Goal: Navigation & Orientation: Find specific page/section

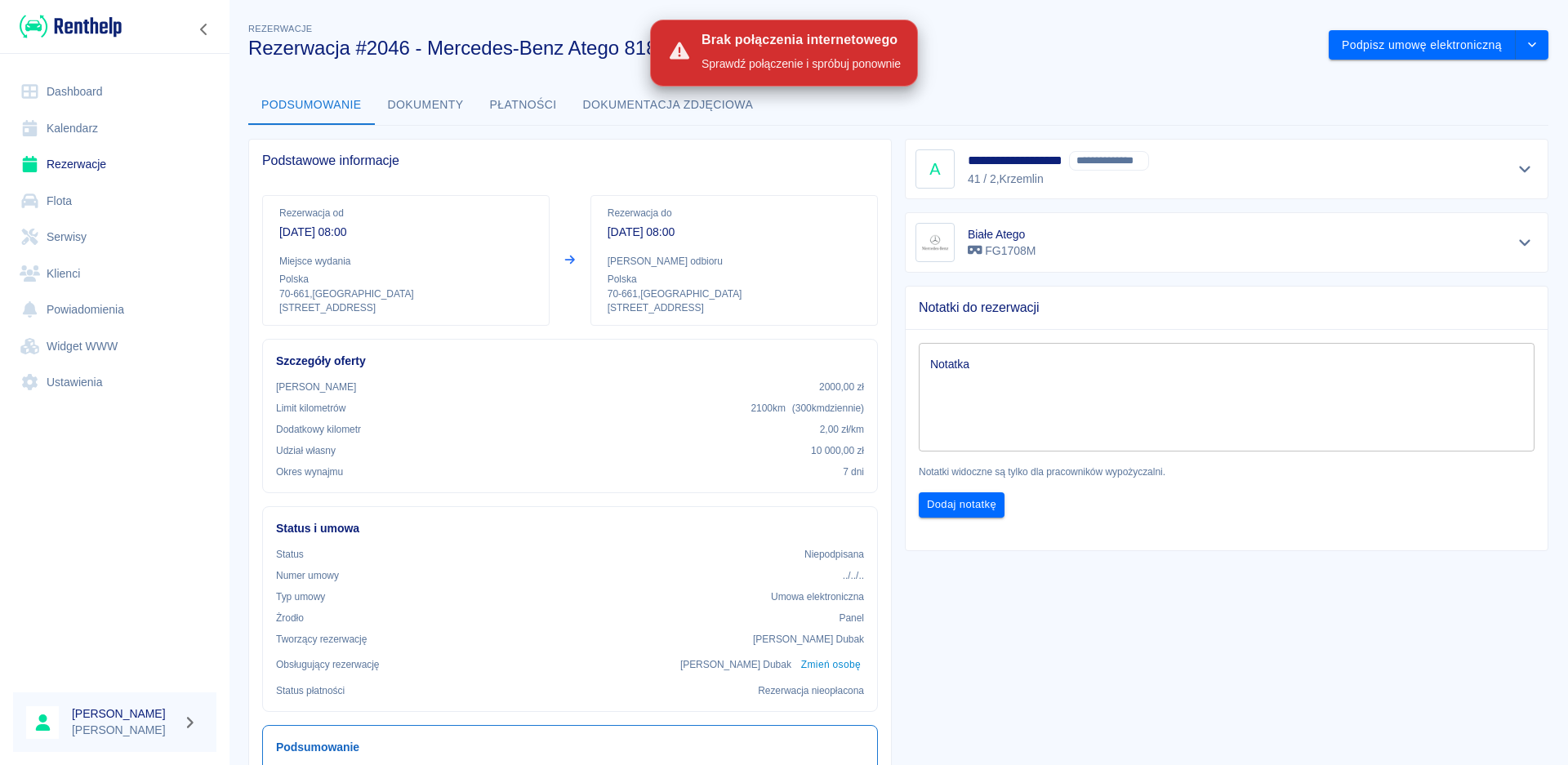
scroll to position [163, 0]
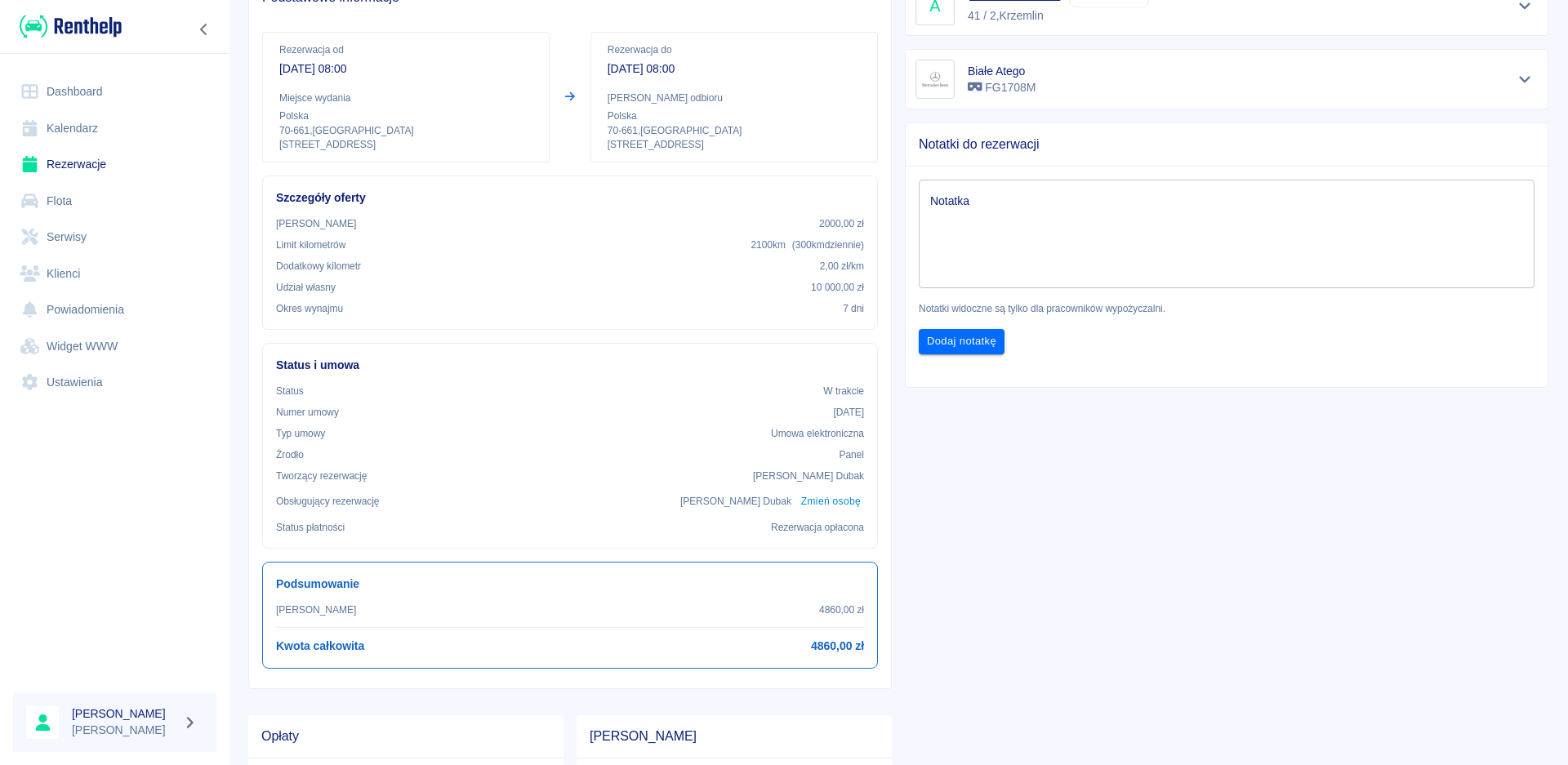
drag, startPoint x: 521, startPoint y: 768, endPoint x: 510, endPoint y: 796, distance: 30.1
click at [510, 764] on html "Używamy plików Cookies, by zapewnić Ci najlepsze możliwe doświadczenie. Aby dow…" at bounding box center [784, 382] width 1568 height 765
click at [66, 86] on link "Dashboard" at bounding box center [114, 92] width 203 height 37
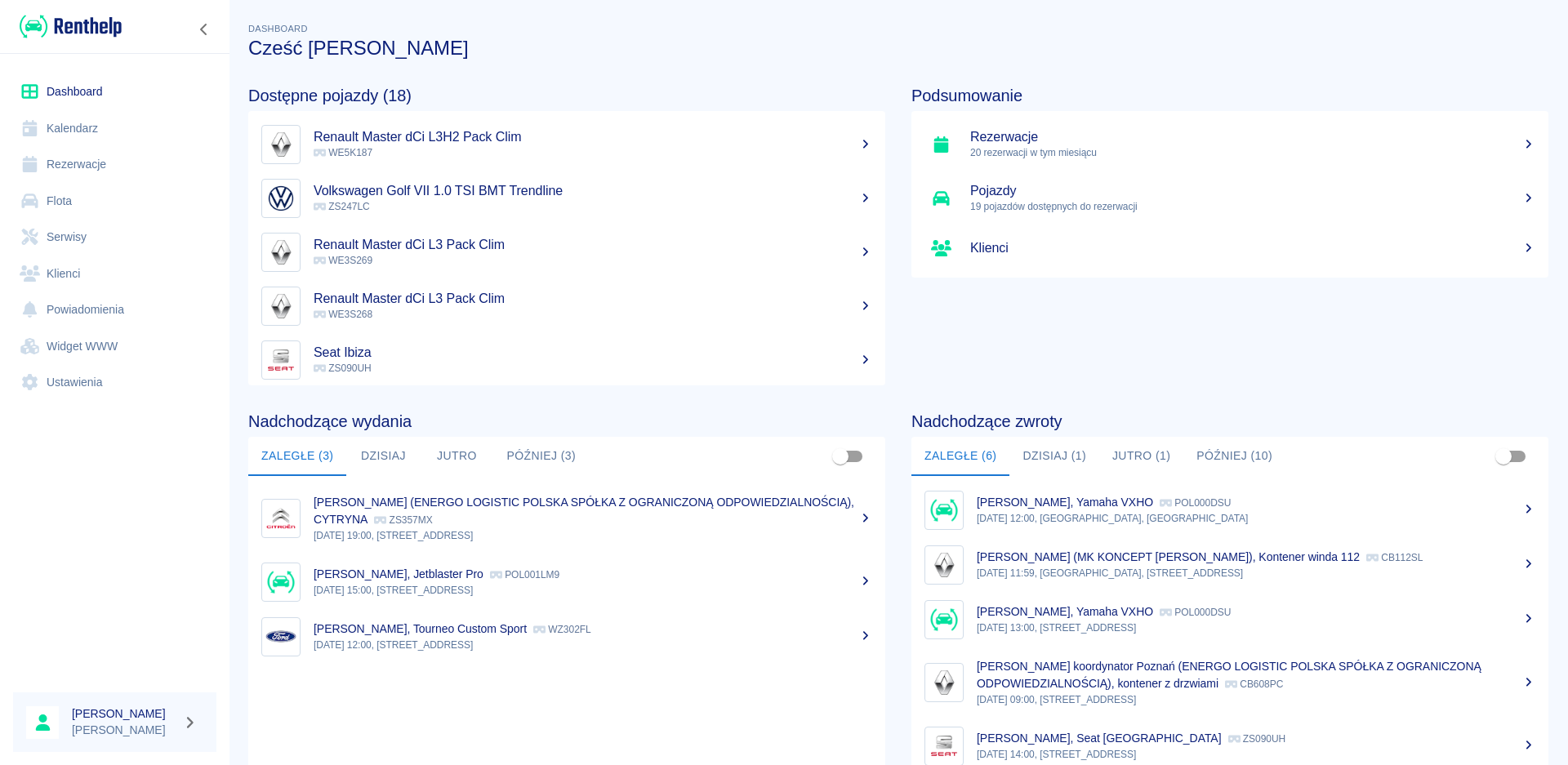
click at [494, 453] on button "Później (3)" at bounding box center [541, 456] width 96 height 39
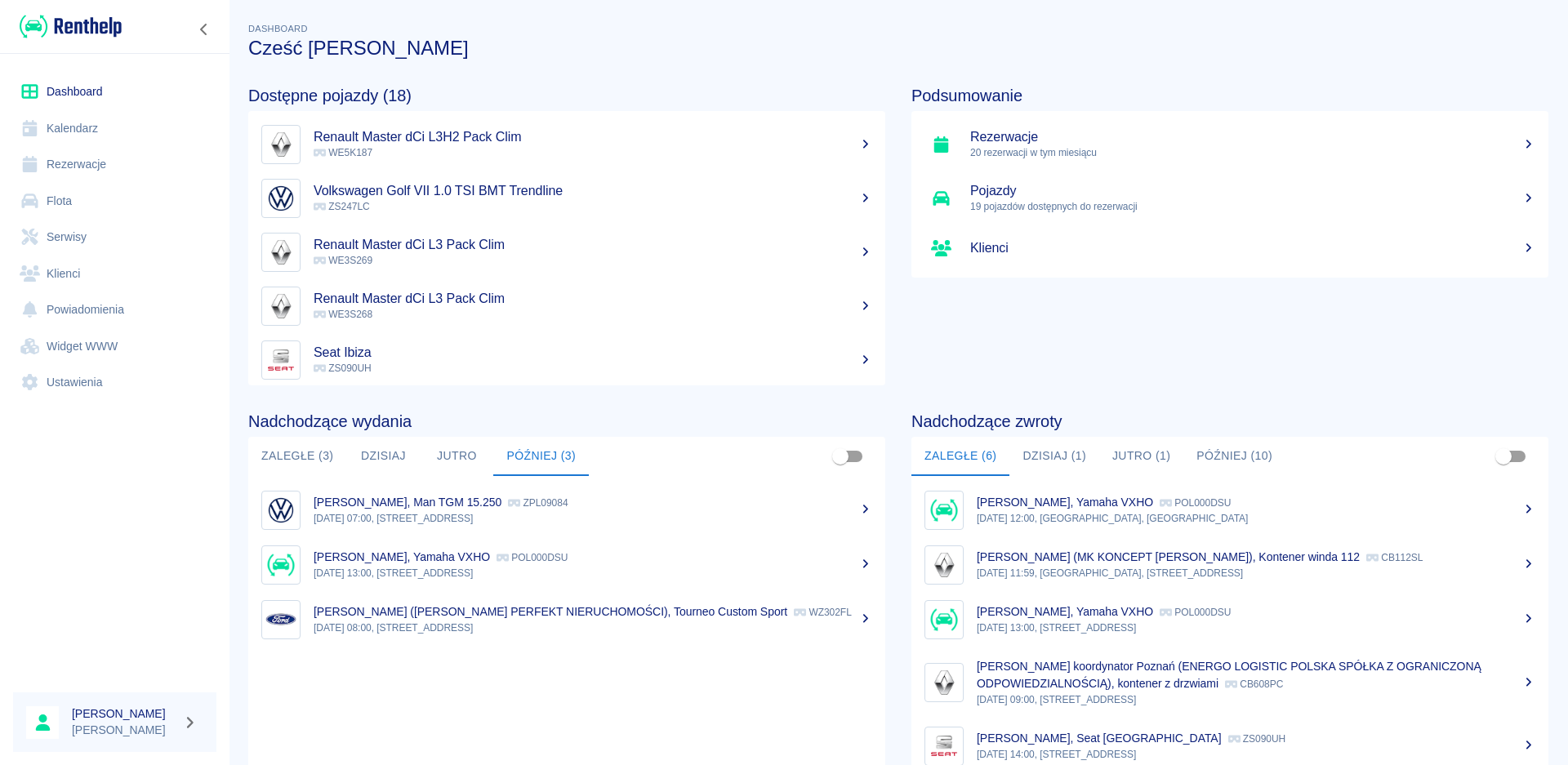
click at [446, 459] on button "Jutro" at bounding box center [456, 456] width 73 height 39
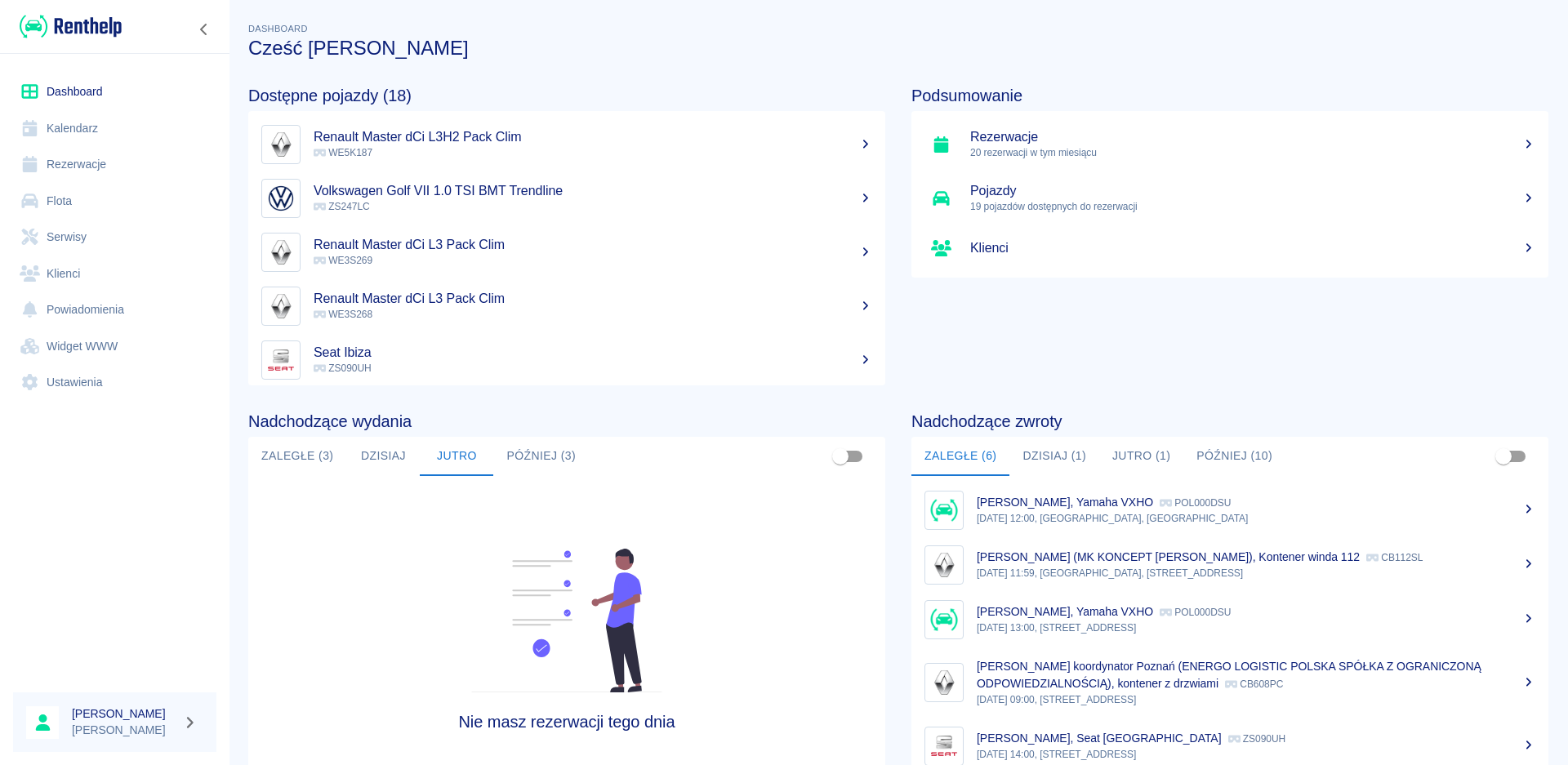
click at [387, 453] on button "Dzisiaj" at bounding box center [382, 456] width 73 height 39
click at [457, 442] on button "Jutro" at bounding box center [456, 456] width 73 height 39
click at [553, 459] on button "Później (3)" at bounding box center [541, 456] width 96 height 39
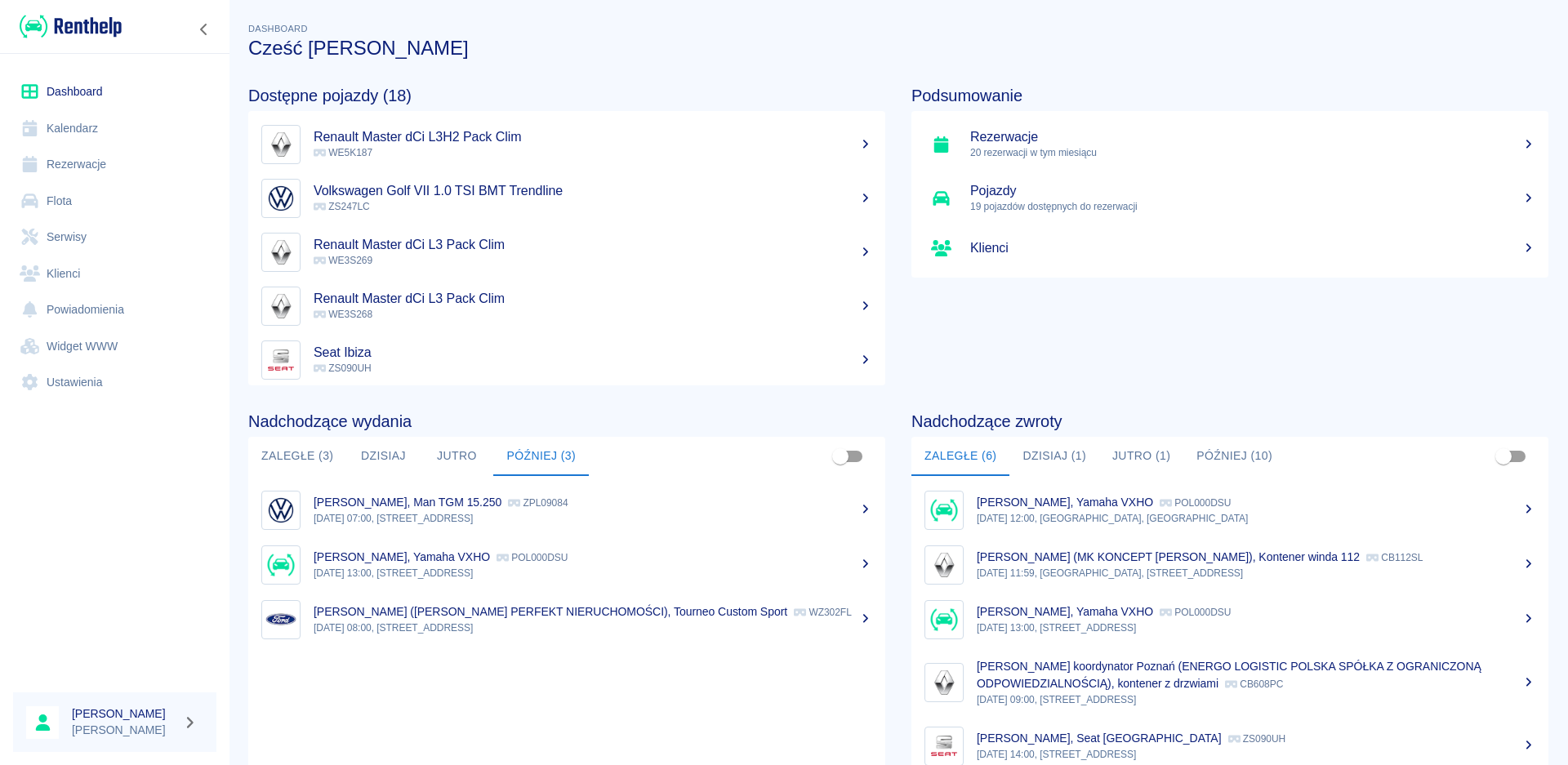
click at [1036, 458] on button "Dzisiaj (1)" at bounding box center [1054, 456] width 90 height 39
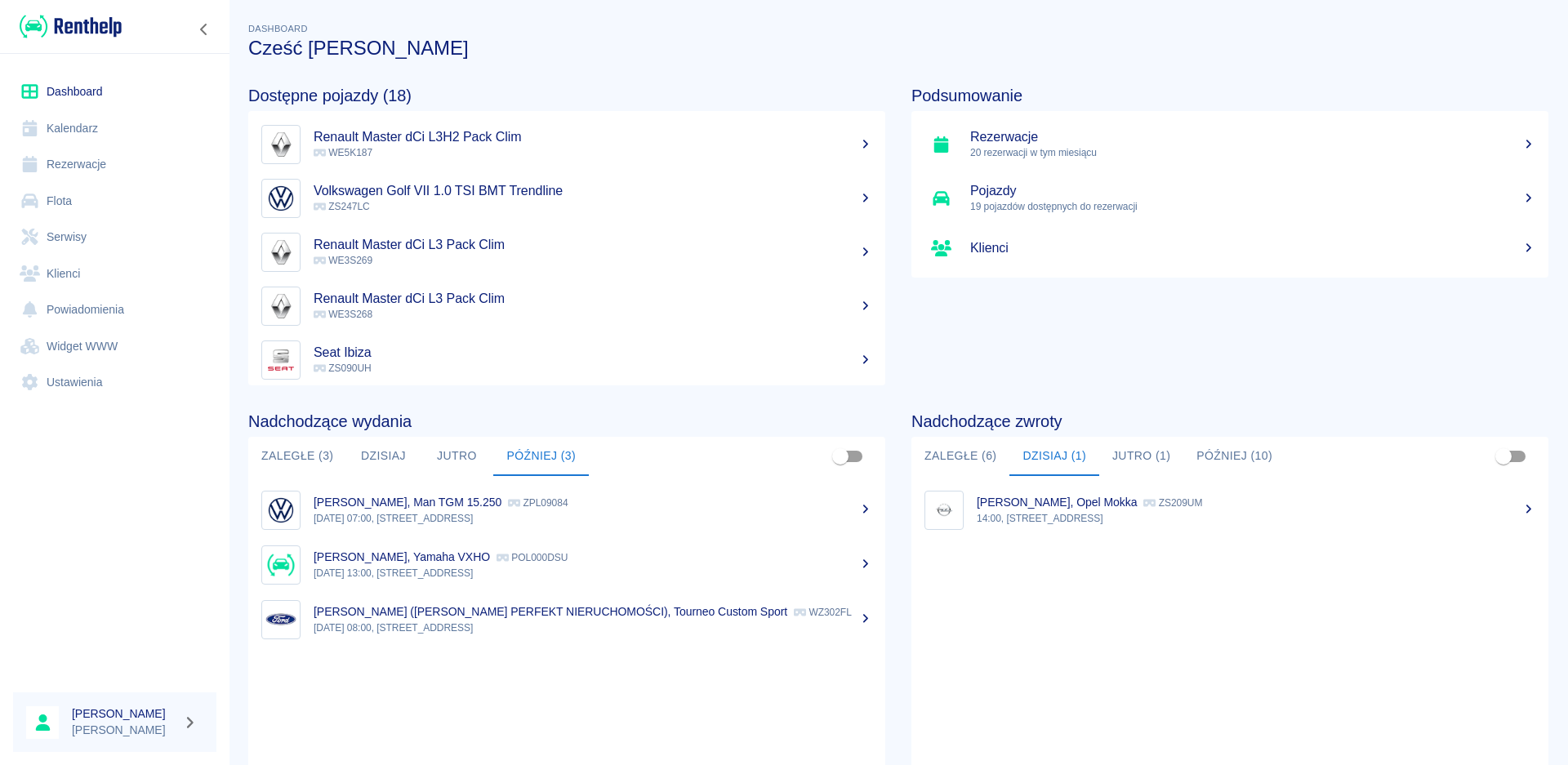
click at [1147, 455] on button "Jutro (1)" at bounding box center [1141, 456] width 84 height 39
click at [1226, 439] on button "Później (10)" at bounding box center [1234, 456] width 102 height 39
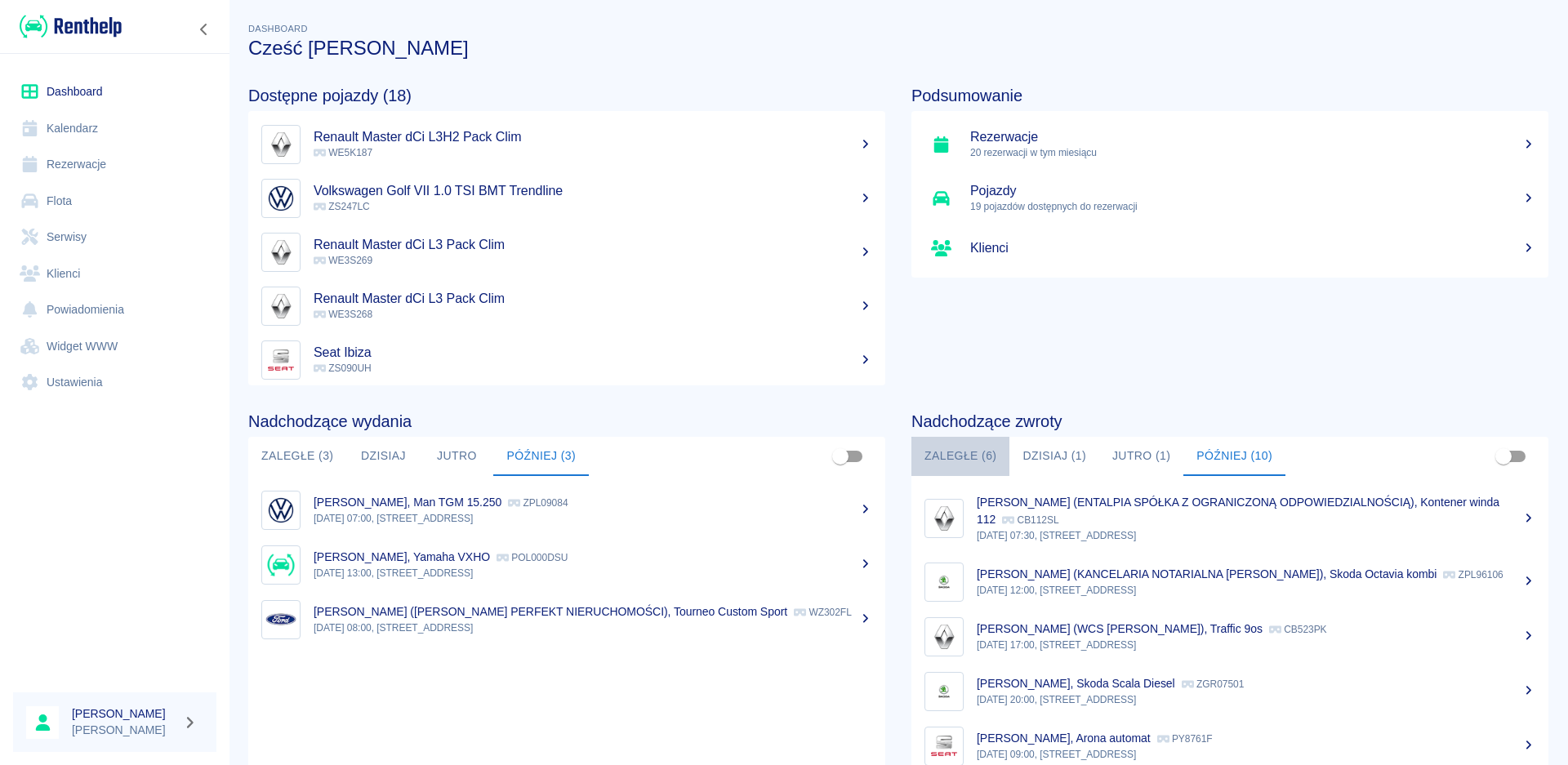
click at [972, 452] on button "Zaległe (6)" at bounding box center [960, 456] width 98 height 39
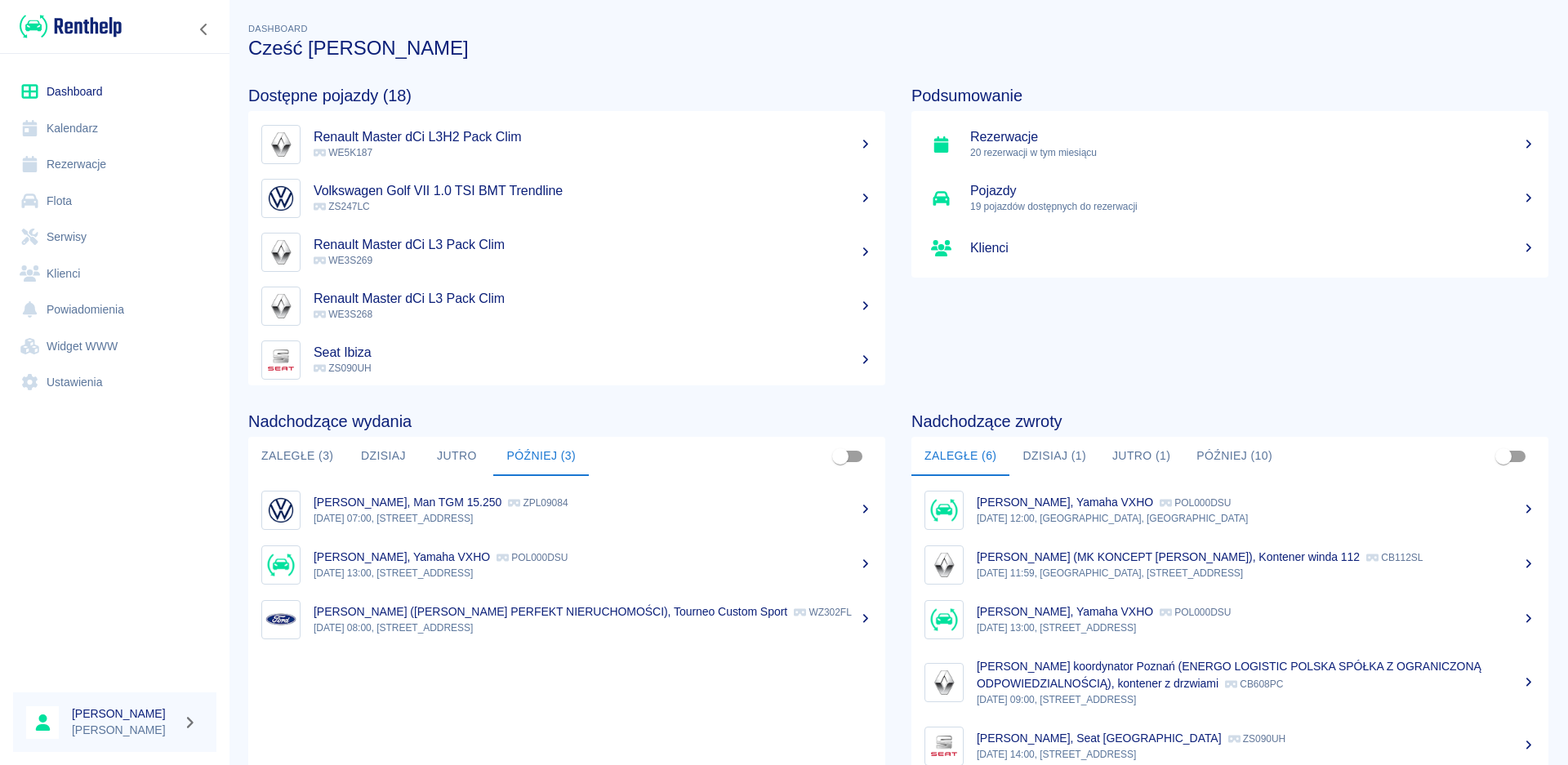
click at [1037, 456] on button "Dzisiaj (1)" at bounding box center [1054, 456] width 90 height 39
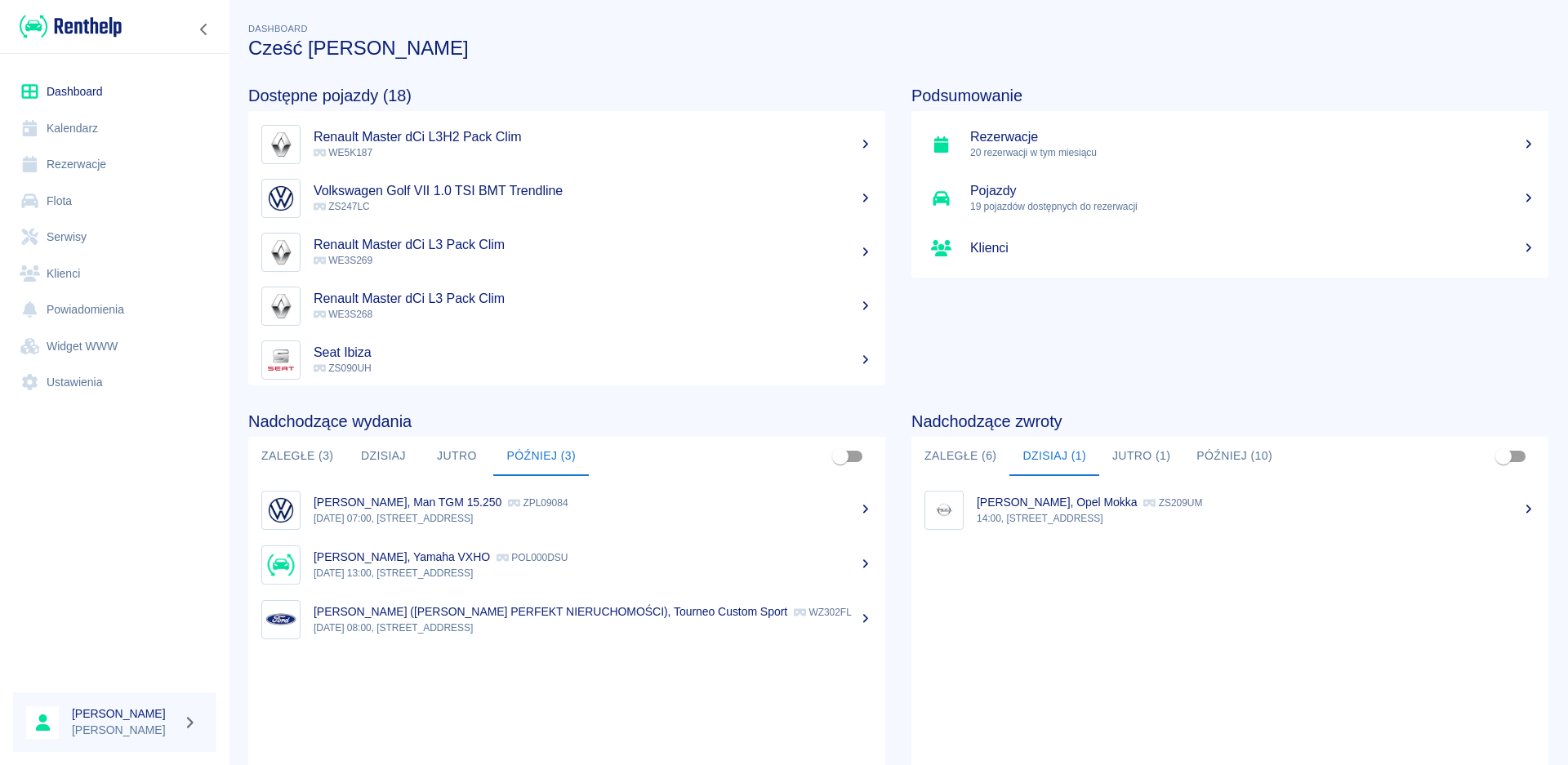
click at [311, 453] on button "Zaległe (3)" at bounding box center [298, 456] width 98 height 39
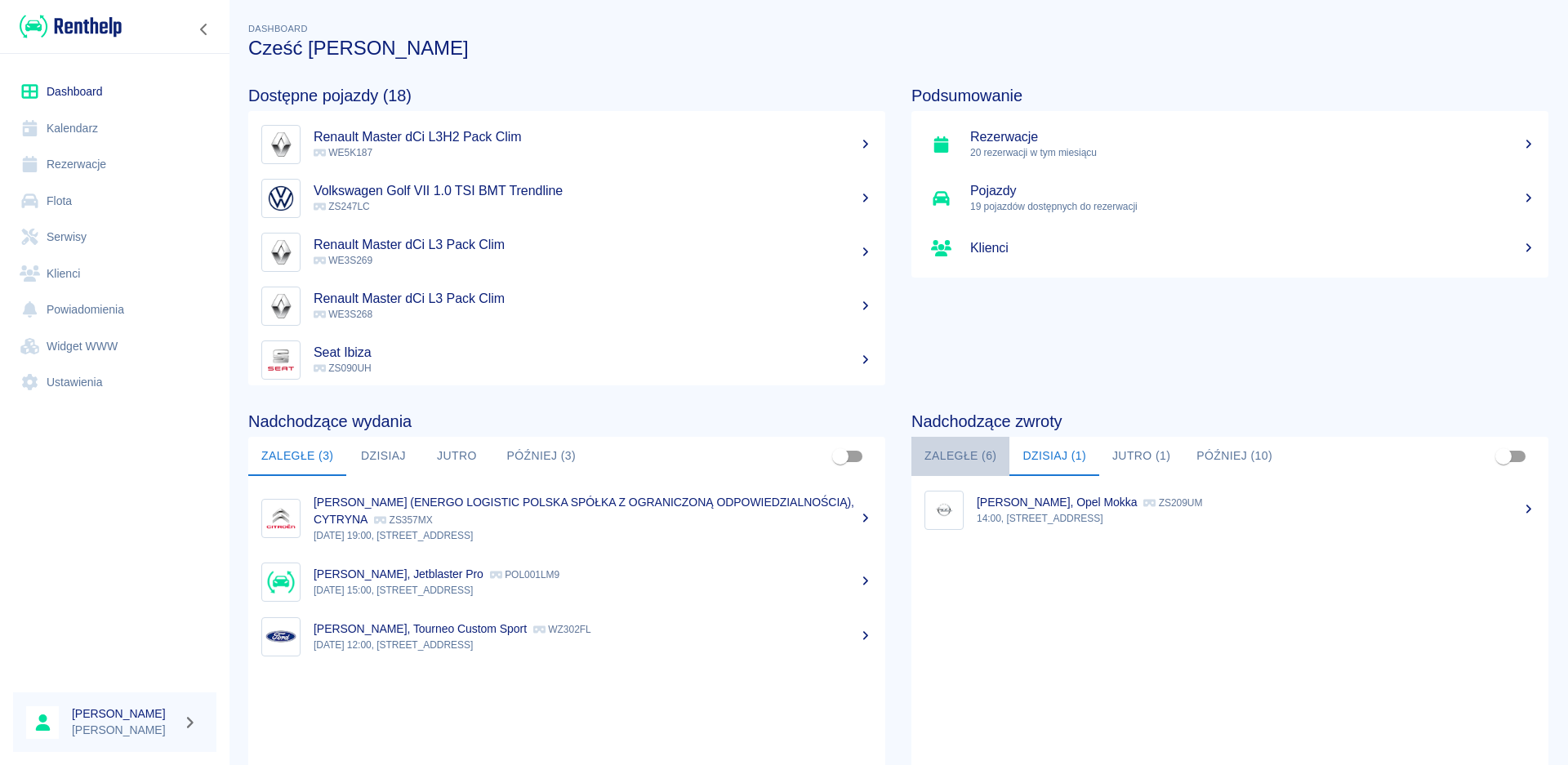
click at [958, 445] on button "Zaległe (6)" at bounding box center [960, 456] width 98 height 39
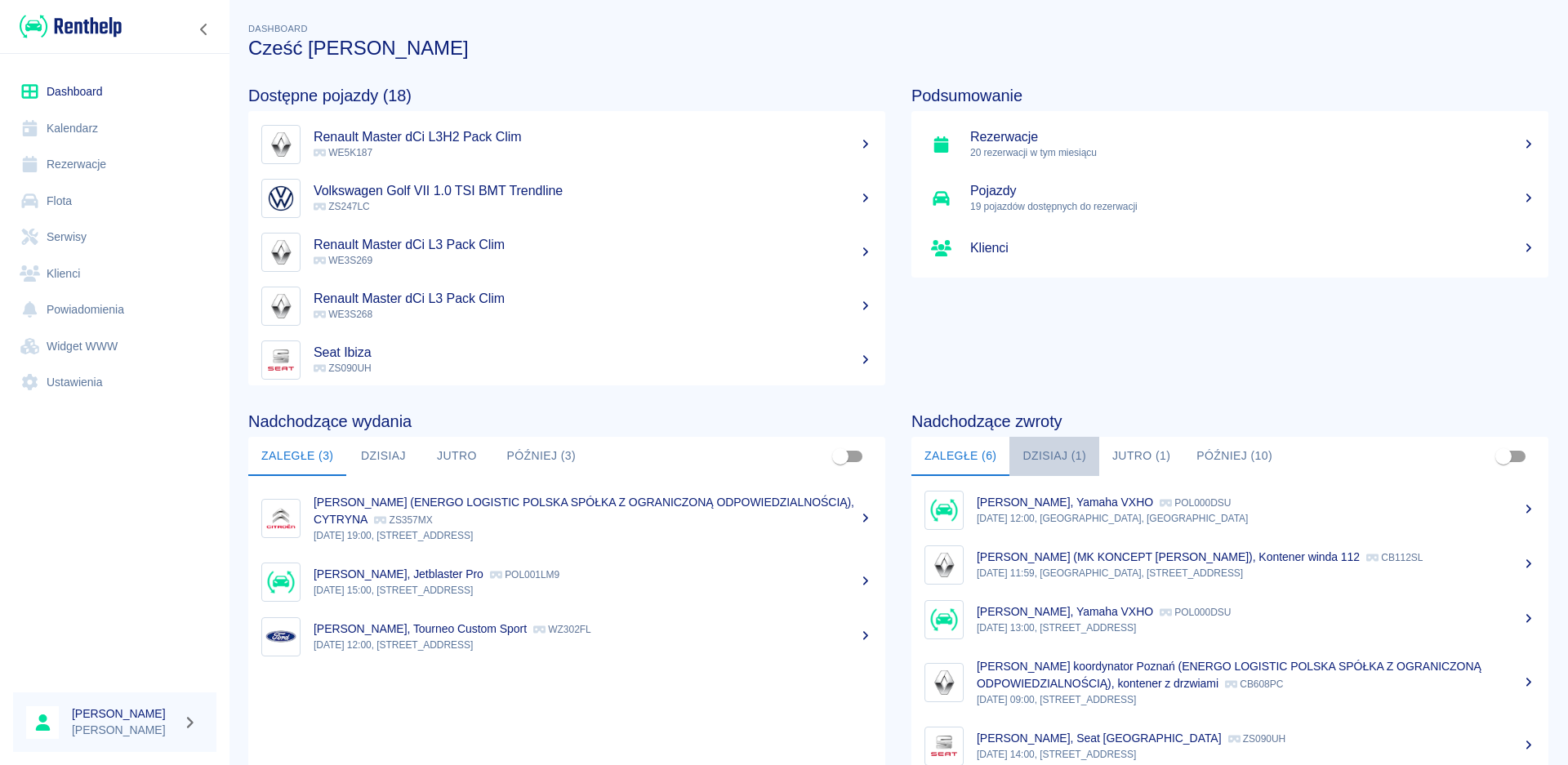
click at [1045, 455] on button "Dzisiaj (1)" at bounding box center [1054, 456] width 90 height 39
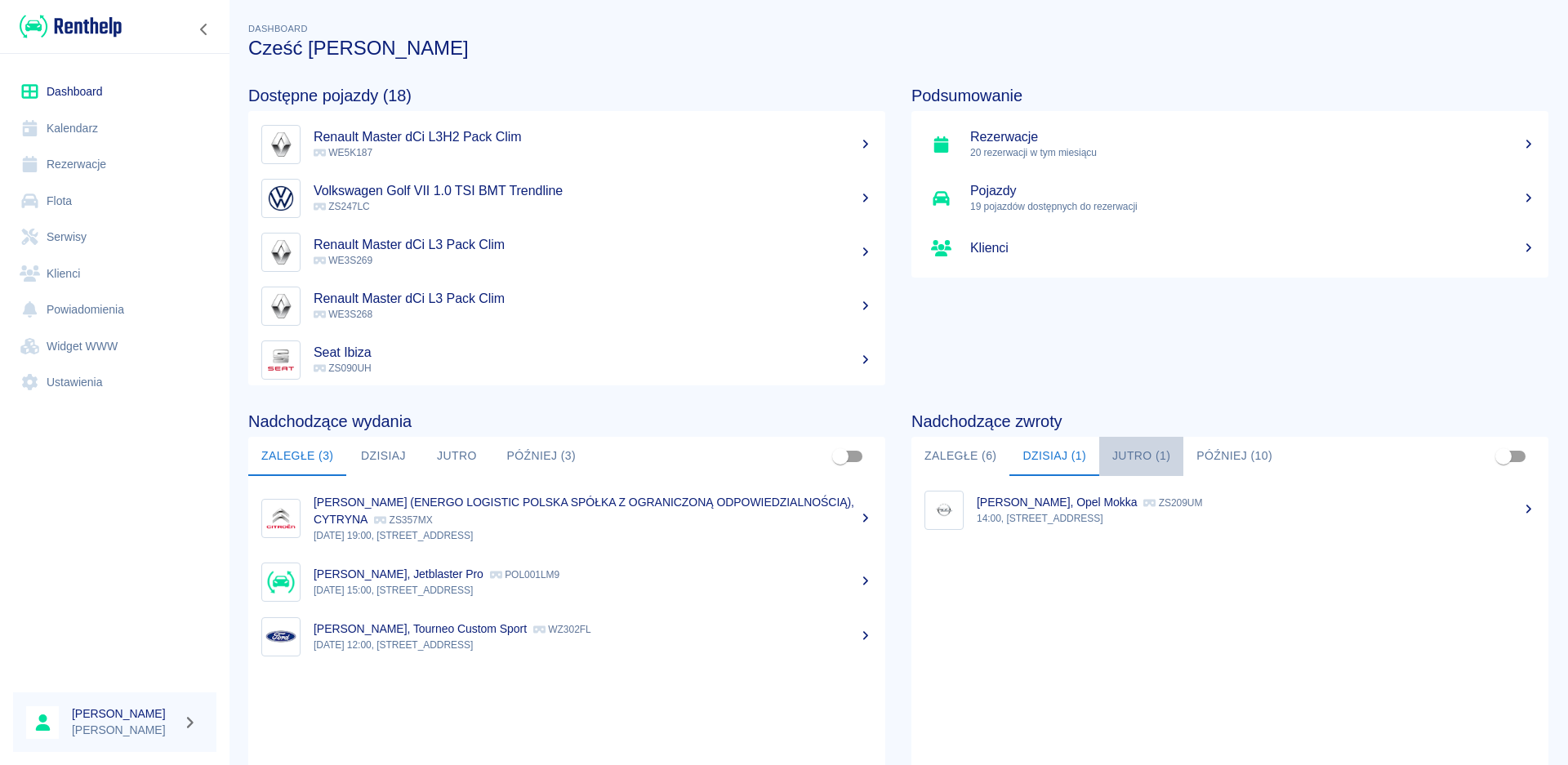
click at [1117, 456] on button "Jutro (1)" at bounding box center [1141, 456] width 84 height 39
click at [1044, 453] on button "Dzisiaj (1)" at bounding box center [1054, 456] width 90 height 39
click at [964, 453] on button "Zaległe (6)" at bounding box center [960, 456] width 98 height 39
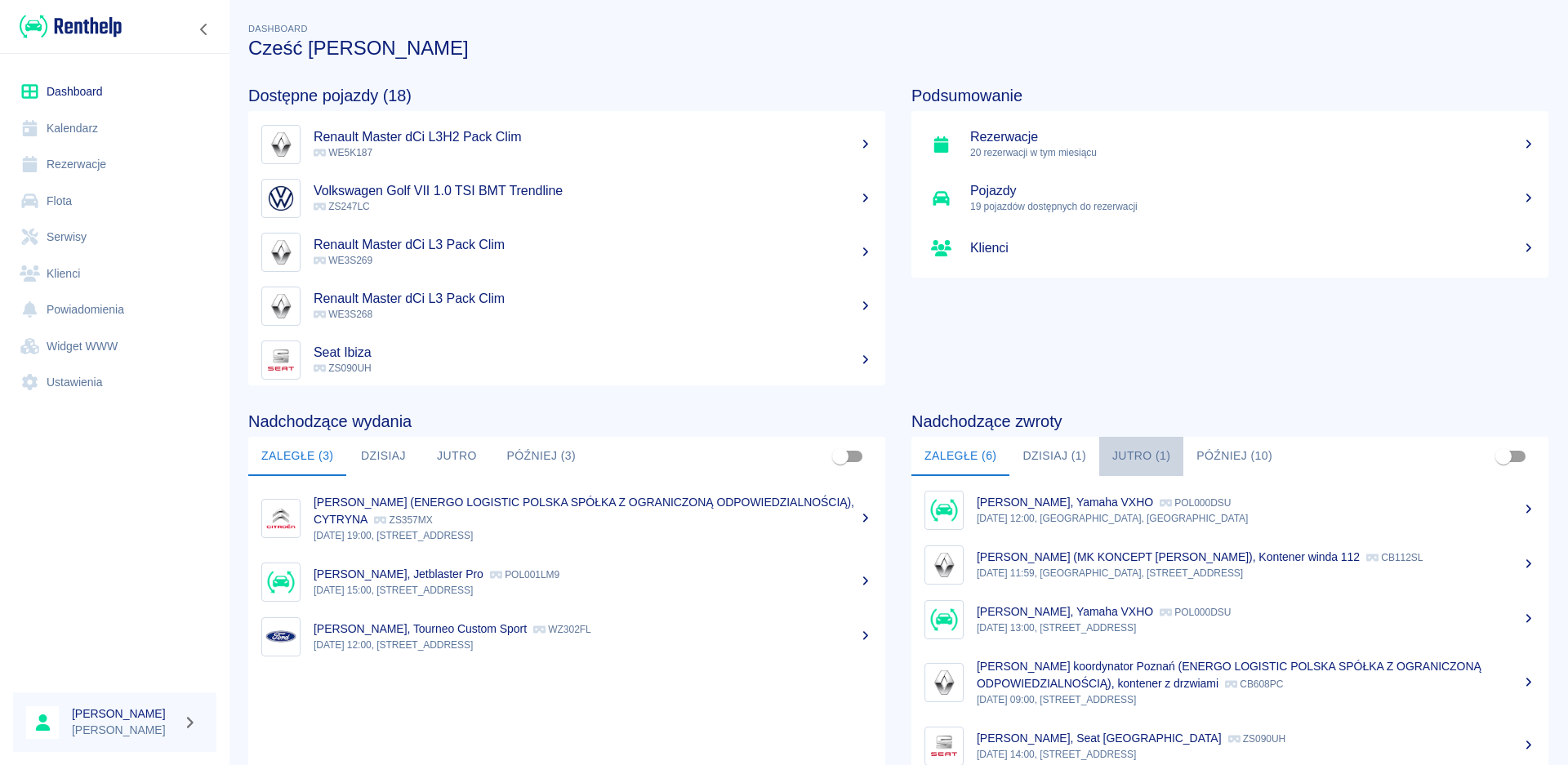
click at [1137, 459] on button "Jutro (1)" at bounding box center [1141, 456] width 84 height 39
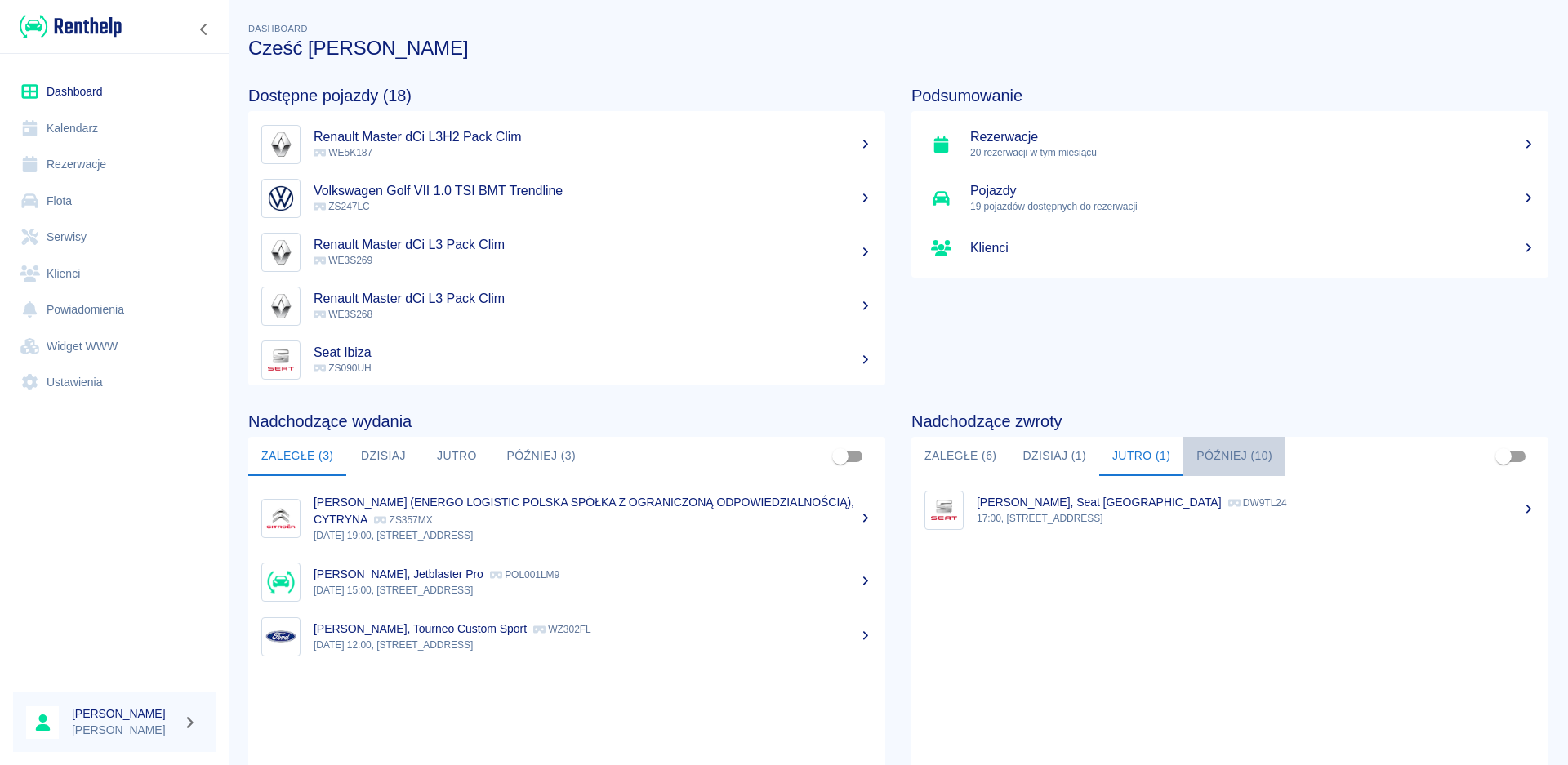
drag, startPoint x: 1221, startPoint y: 449, endPoint x: 1224, endPoint y: 466, distance: 17.3
click at [1221, 450] on button "Później (10)" at bounding box center [1234, 456] width 102 height 39
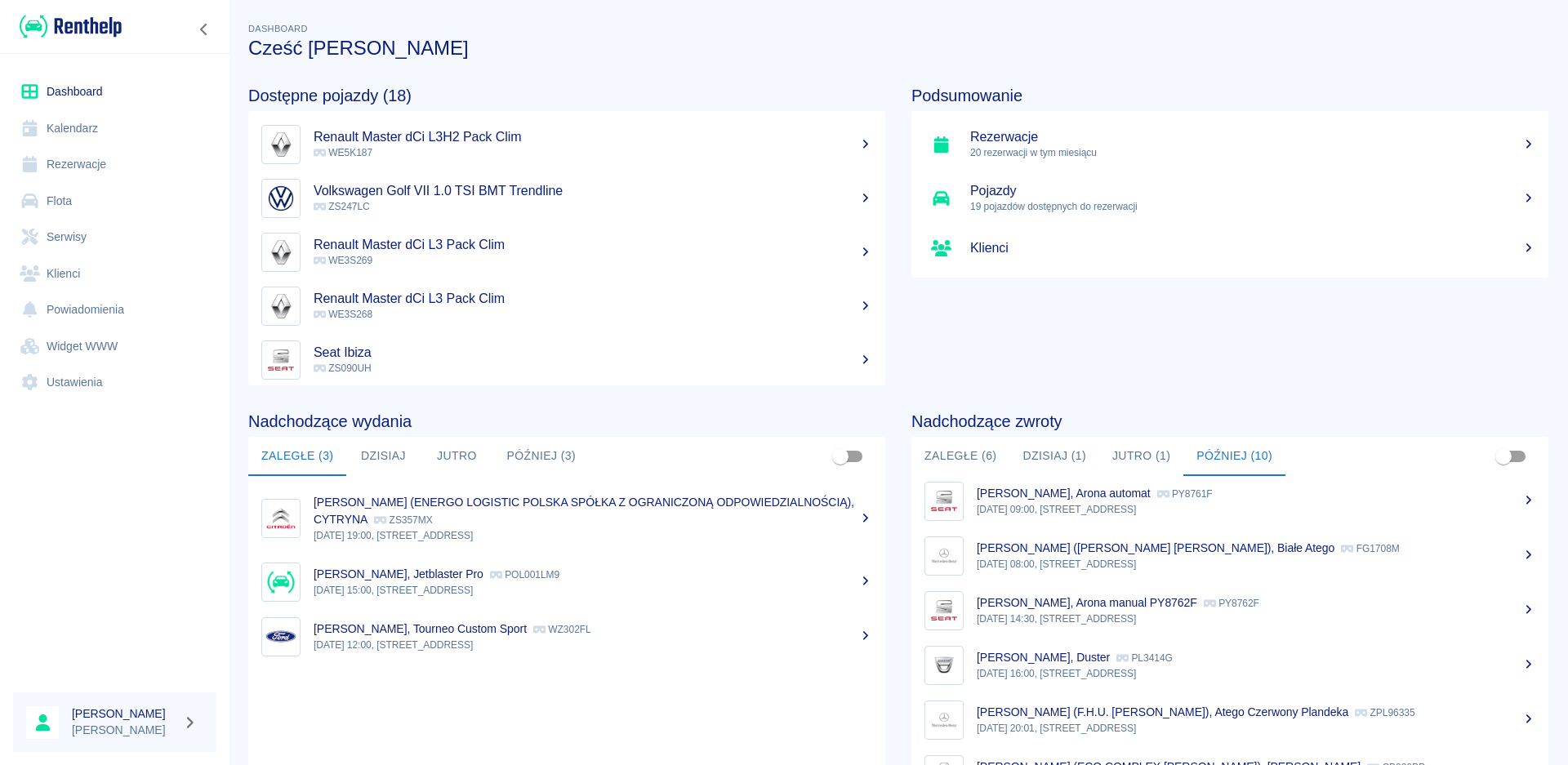
scroll to position [266, 0]
click at [448, 447] on button "Jutro" at bounding box center [456, 456] width 73 height 39
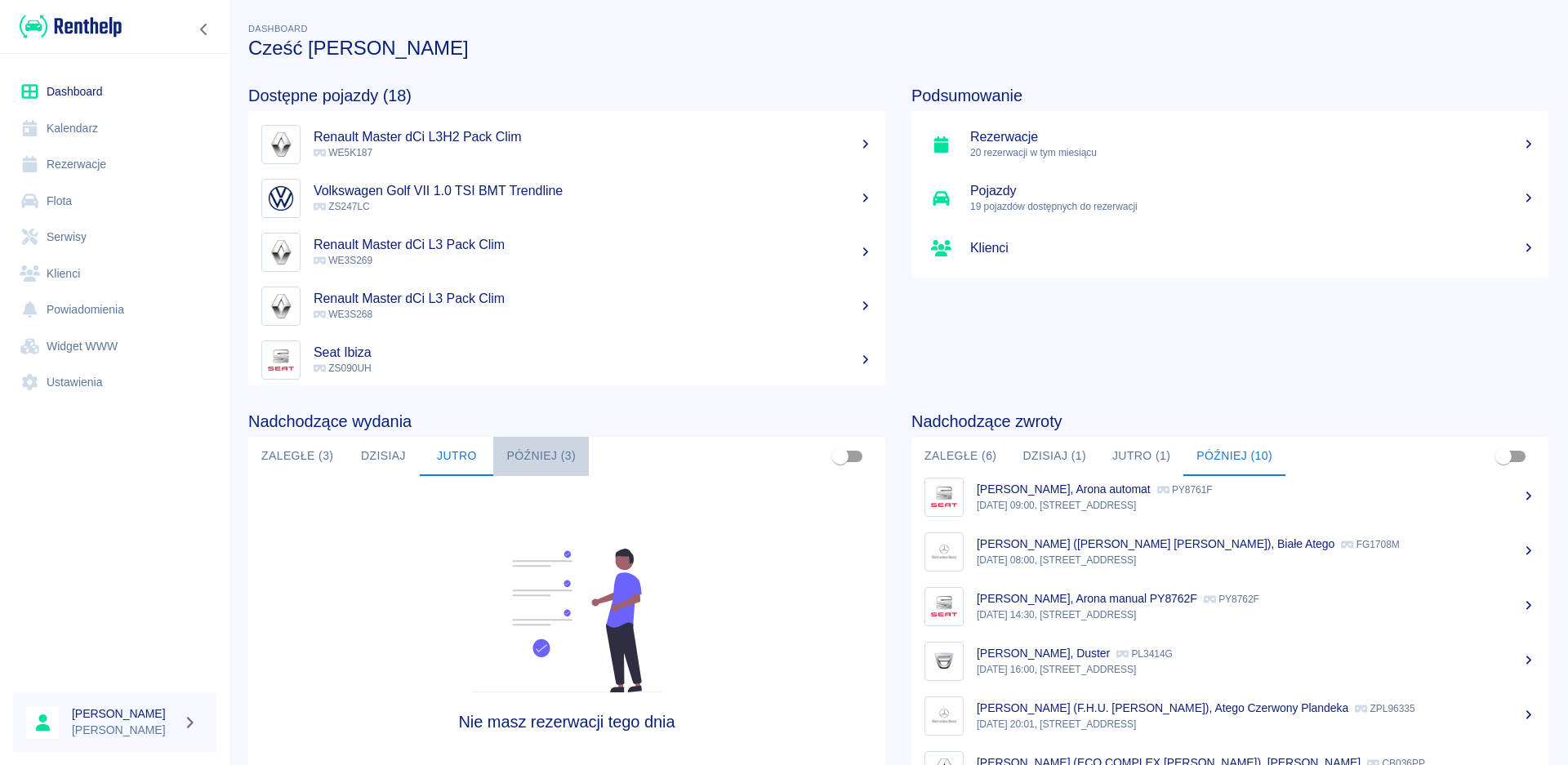
click at [530, 451] on button "Później (3)" at bounding box center [541, 456] width 96 height 39
